Goal: Information Seeking & Learning: Learn about a topic

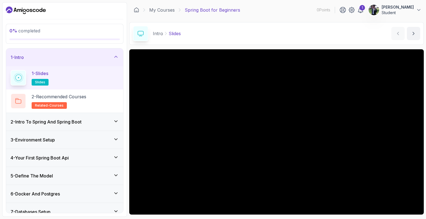
click at [115, 139] on icon at bounding box center [116, 139] width 3 height 1
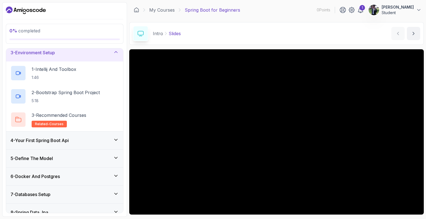
scroll to position [41, 0]
click at [115, 138] on icon at bounding box center [116, 140] width 6 height 6
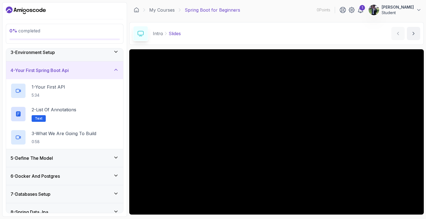
click at [116, 157] on icon at bounding box center [116, 157] width 3 height 1
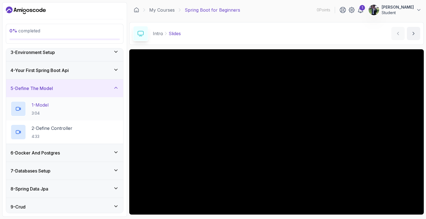
click at [62, 110] on div "1 - Model 3:04" at bounding box center [65, 109] width 108 height 16
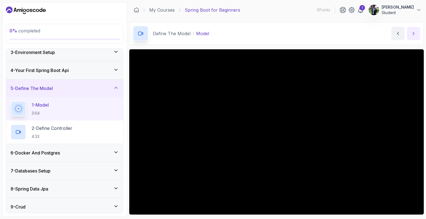
click at [413, 32] on icon "next content" at bounding box center [413, 33] width 1 height 3
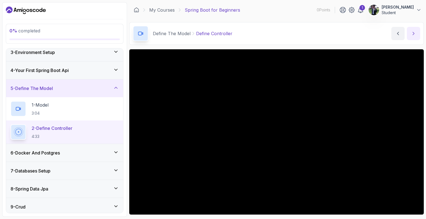
click at [413, 34] on icon "next content" at bounding box center [413, 33] width 1 height 3
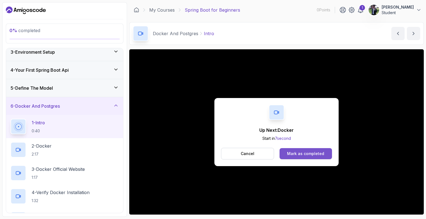
click at [306, 156] on button "Mark as completed" at bounding box center [306, 153] width 52 height 11
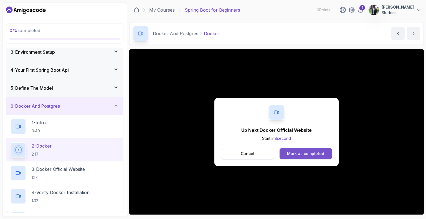
click at [311, 154] on div "Mark as completed" at bounding box center [305, 154] width 37 height 6
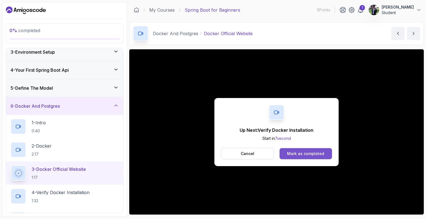
click at [320, 156] on button "Mark as completed" at bounding box center [306, 153] width 52 height 11
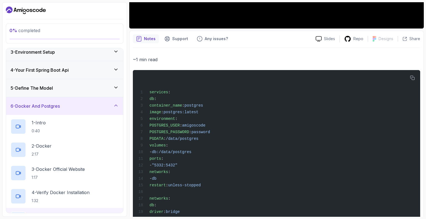
scroll to position [220, 0]
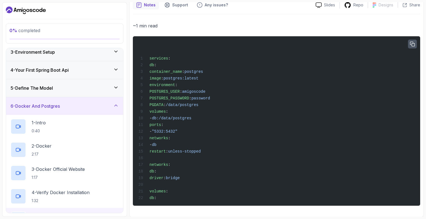
click at [412, 40] on button "button" at bounding box center [412, 44] width 9 height 9
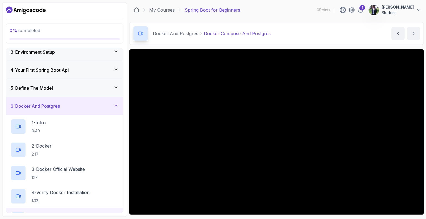
scroll to position [0, 0]
click at [398, 33] on icon "previous content" at bounding box center [398, 34] width 6 height 6
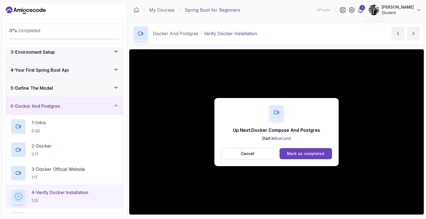
click at [409, 116] on div "Up Next: Docker Compose And Postgres Start in 8 second Cancel Mark as completed" at bounding box center [276, 132] width 295 height 166
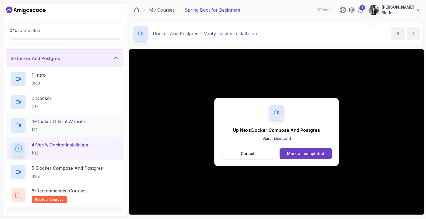
scroll to position [90, 0]
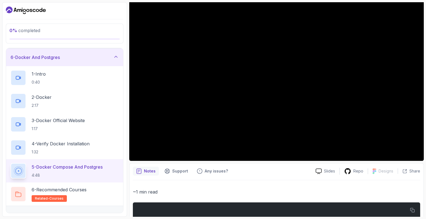
scroll to position [55, 0]
